Goal: Information Seeking & Learning: Learn about a topic

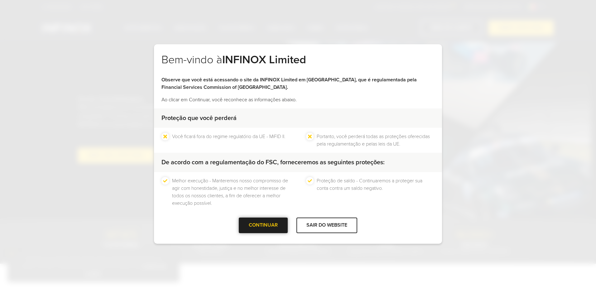
click at [260, 229] on div "CONTINUAR" at bounding box center [263, 225] width 49 height 15
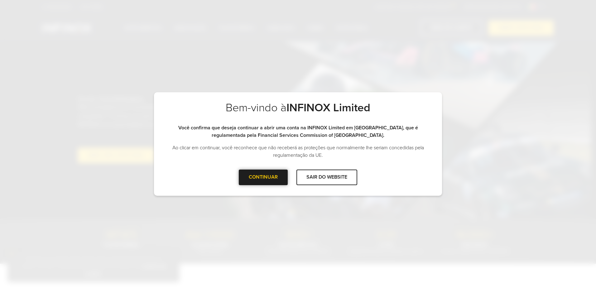
click at [264, 177] on div at bounding box center [264, 177] width 0 height 0
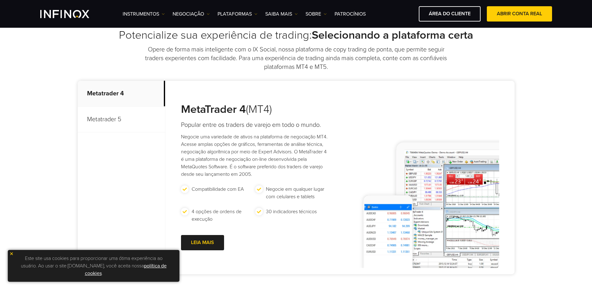
scroll to position [281, 0]
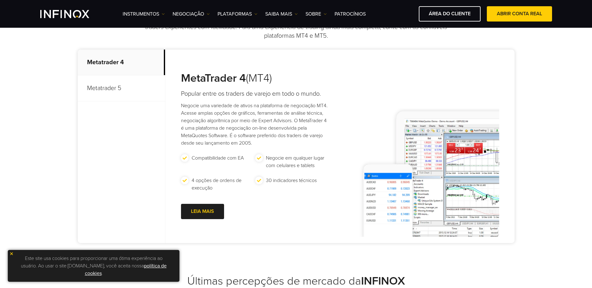
click at [102, 87] on p "Metatrader 5" at bounding box center [121, 88] width 87 height 26
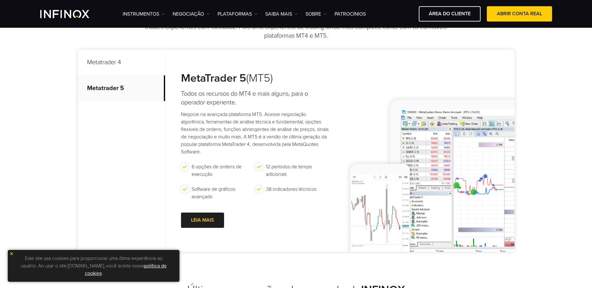
scroll to position [0, 0]
click at [120, 59] on p "Metatrader 4" at bounding box center [121, 63] width 87 height 26
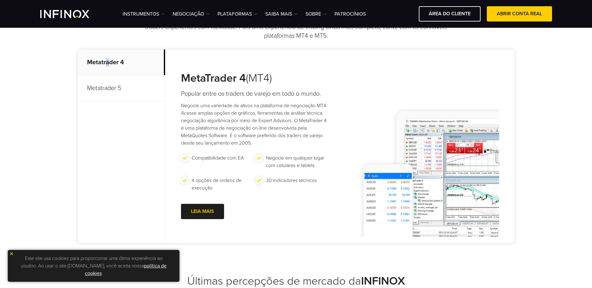
click at [106, 75] on p "Metatrader 4" at bounding box center [121, 63] width 87 height 26
drag, startPoint x: 106, startPoint y: 75, endPoint x: 107, endPoint y: 89, distance: 13.4
click at [107, 89] on p "Metatrader 5" at bounding box center [121, 88] width 87 height 26
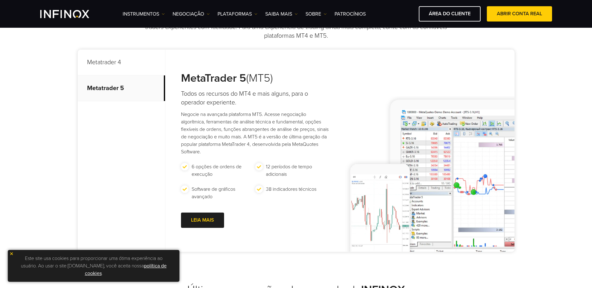
click at [111, 64] on p "Metatrader 4" at bounding box center [121, 63] width 87 height 26
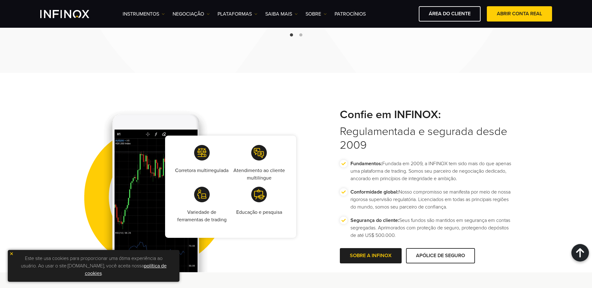
scroll to position [1092, 0]
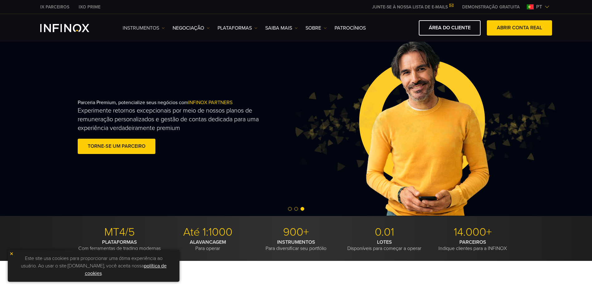
click at [144, 27] on link "Instrumentos" at bounding box center [144, 27] width 42 height 7
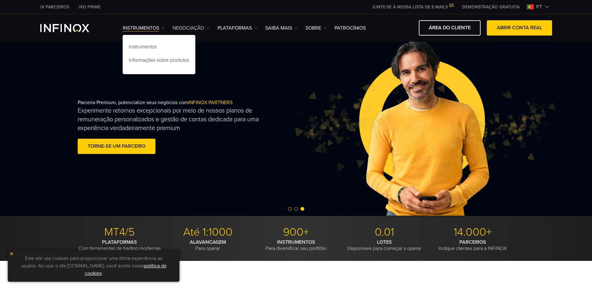
click at [187, 27] on link "NEGOCIAÇÃO" at bounding box center [190, 27] width 37 height 7
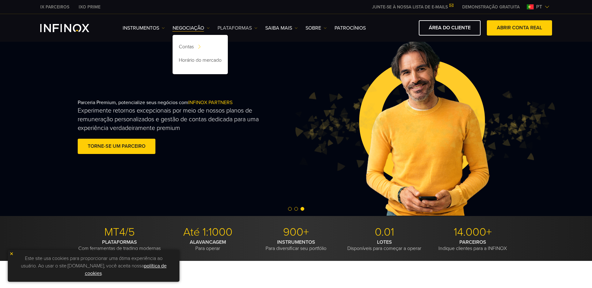
click at [235, 24] on link "PLATAFORMAS" at bounding box center [237, 27] width 40 height 7
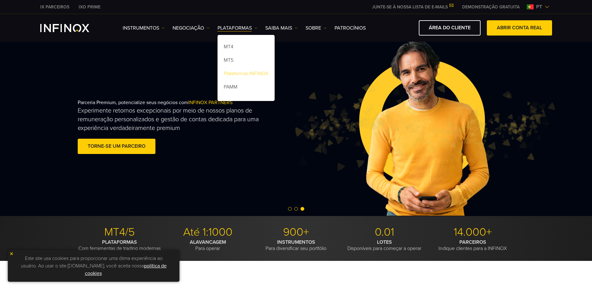
click at [243, 75] on link "Plataformas INFINOX" at bounding box center [245, 74] width 57 height 13
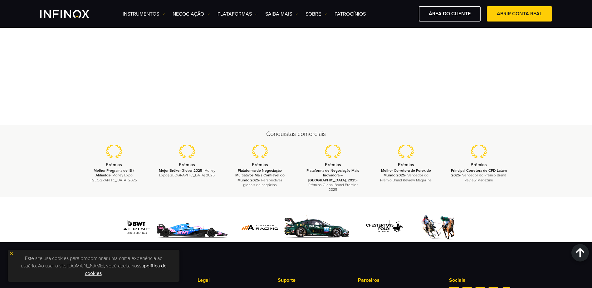
scroll to position [2053, 0]
